Goal: Task Accomplishment & Management: Manage account settings

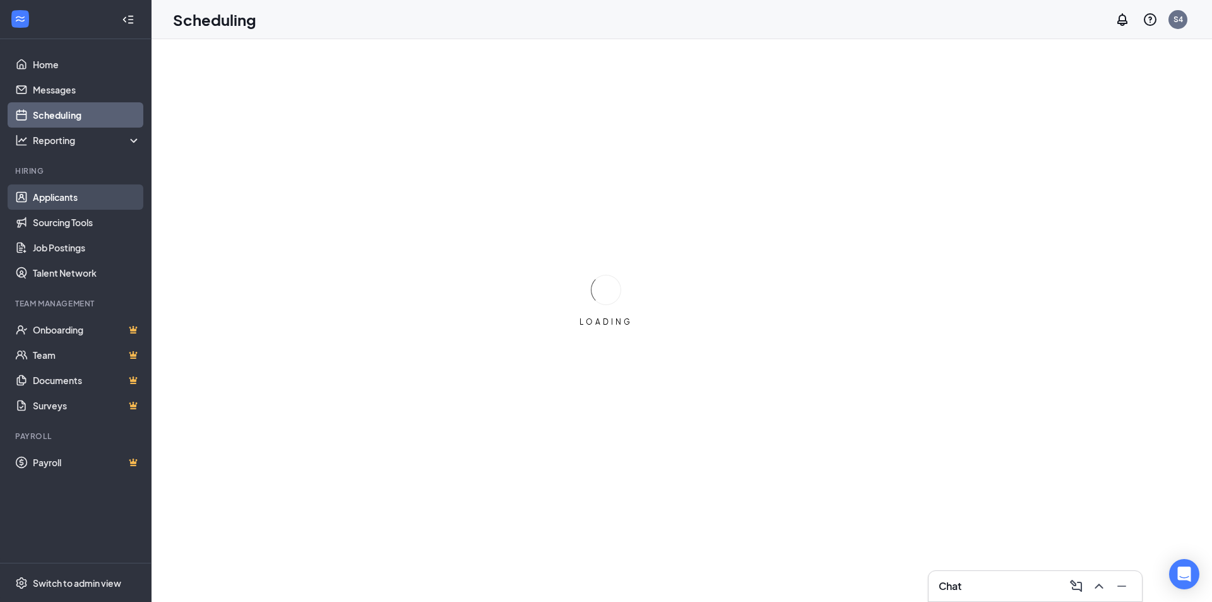
click at [66, 201] on link "Applicants" at bounding box center [87, 196] width 108 height 25
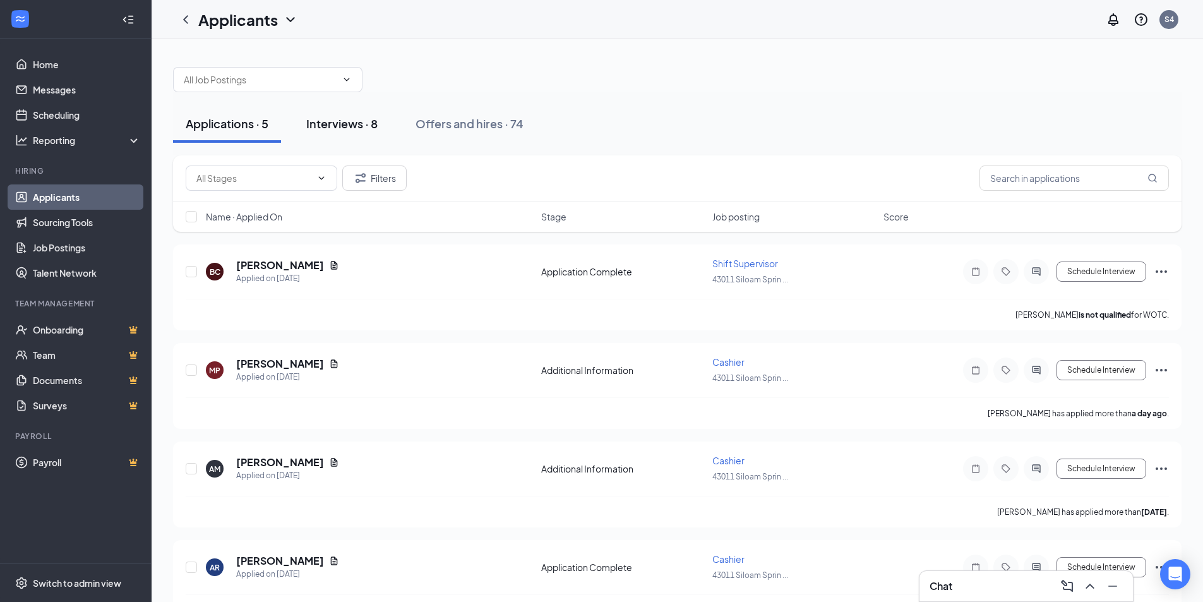
click at [346, 124] on div "Interviews · 8" at bounding box center [341, 124] width 71 height 16
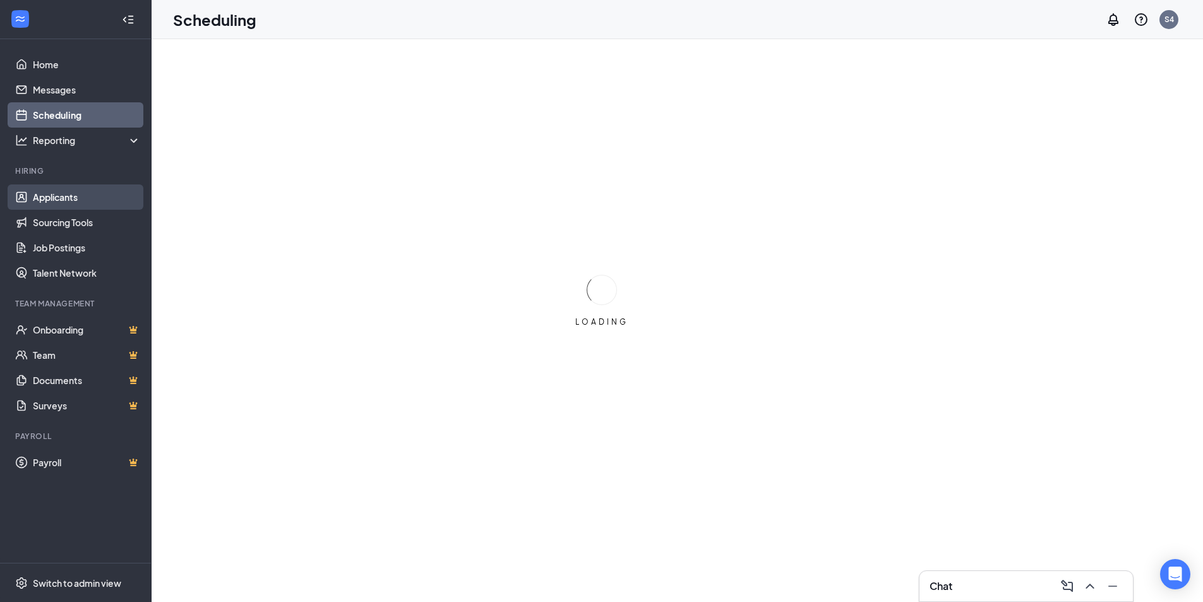
click at [54, 192] on link "Applicants" at bounding box center [87, 196] width 108 height 25
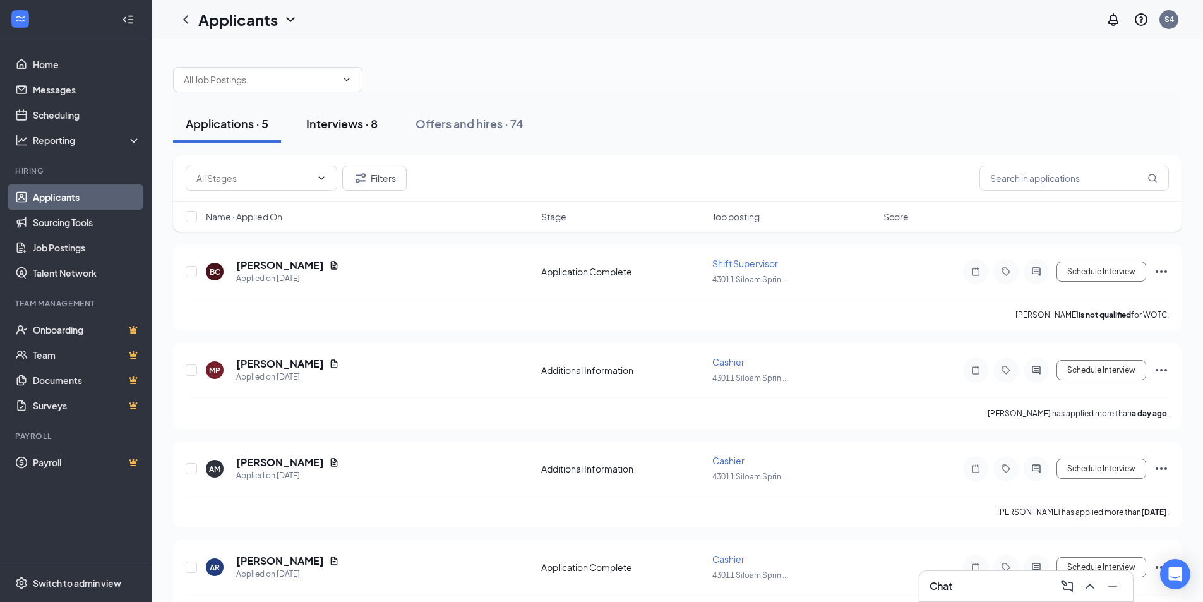
click at [354, 127] on div "Interviews · 8" at bounding box center [341, 124] width 71 height 16
